Goal: Understand process/instructions

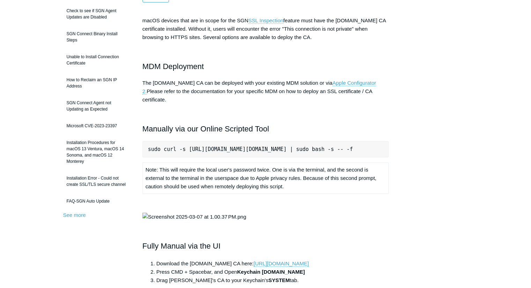
scroll to position [94, 0]
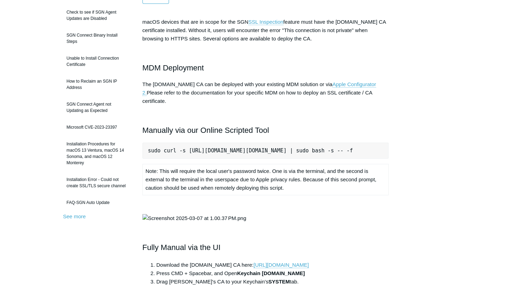
click at [318, 143] on pre "sudo curl -s https://download.todyl.com/misc/macOS-install-CA.sh | sudo bash -s…" at bounding box center [265, 151] width 246 height 16
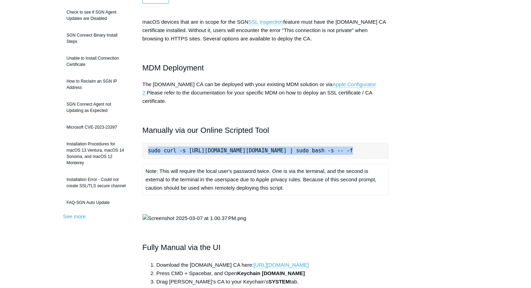
click at [318, 143] on pre "sudo curl -s https://download.todyl.com/misc/macOS-install-CA.sh | sudo bash -s…" at bounding box center [265, 151] width 246 height 16
copy pre "sudo curl -s https://download.todyl.com/misc/macOS-install-CA.sh | sudo bash -s…"
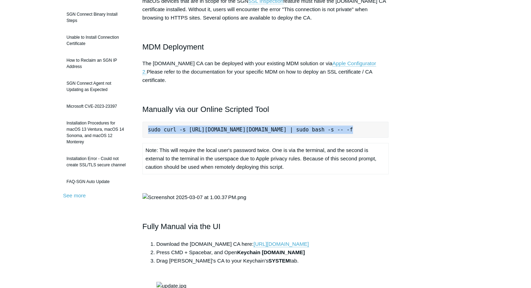
scroll to position [119, 0]
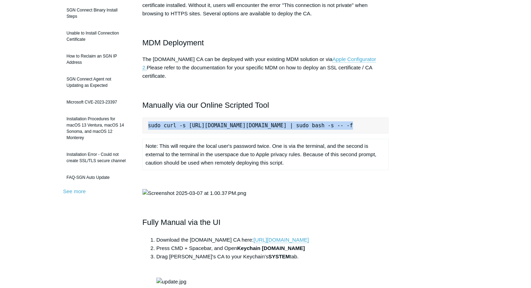
copy pre "sudo curl -s https://download.todyl.com/misc/macOS-install-CA.sh | sudo bash -s…"
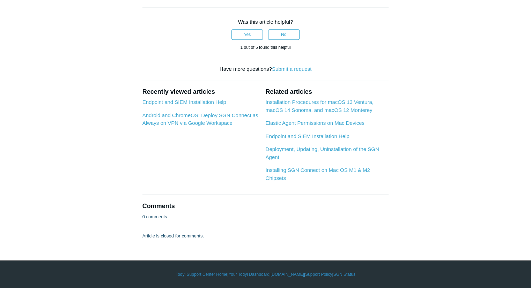
scroll to position [797, 0]
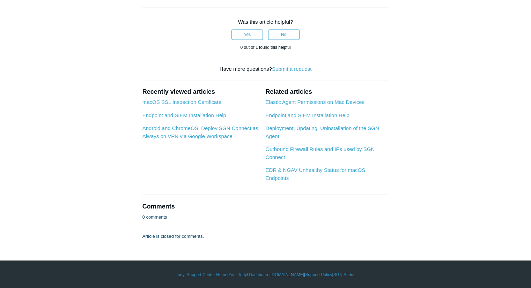
scroll to position [2332, 0]
